Goal: Task Accomplishment & Management: Manage account settings

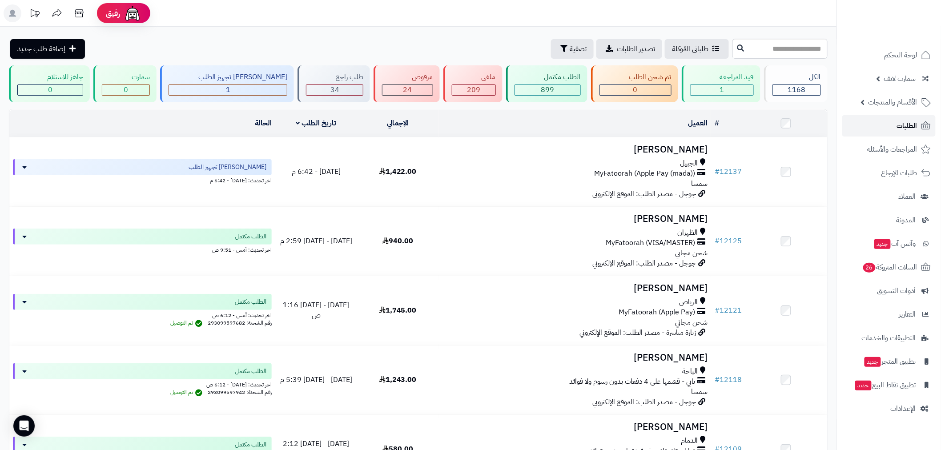
click at [909, 132] on span "الطلبات" at bounding box center [907, 126] width 20 height 12
click at [893, 136] on link "الطلبات" at bounding box center [888, 125] width 93 height 21
click at [898, 124] on span "الطلبات" at bounding box center [907, 126] width 20 height 12
